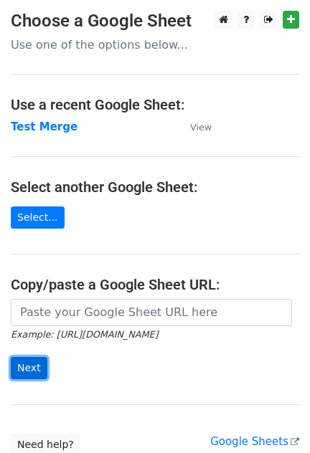
click at [29, 366] on input "Next" at bounding box center [29, 368] width 37 height 22
click at [62, 375] on form "Example: [URL][DOMAIN_NAME] Next" at bounding box center [155, 339] width 288 height 80
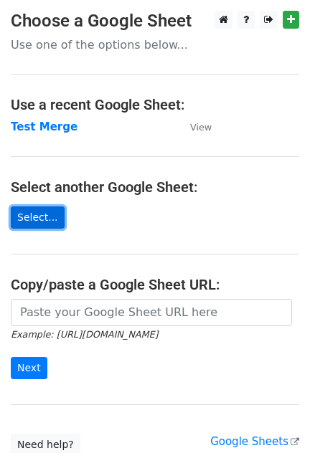
click at [31, 216] on link "Select..." at bounding box center [38, 218] width 54 height 22
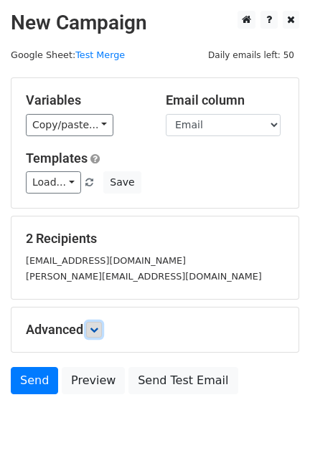
click at [98, 328] on icon at bounding box center [94, 330] width 9 height 9
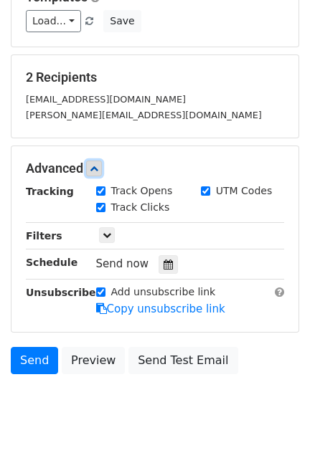
scroll to position [201, 0]
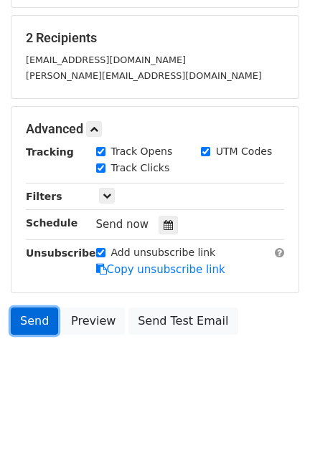
click at [32, 321] on link "Send" at bounding box center [34, 321] width 47 height 27
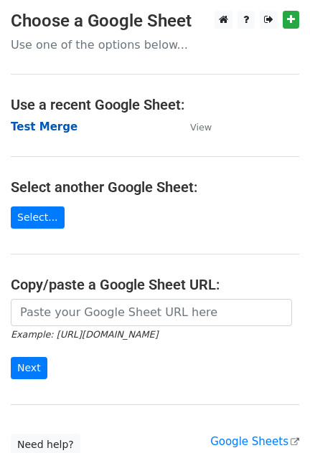
click at [32, 129] on strong "Test Merge" at bounding box center [44, 127] width 67 height 13
